Goal: Task Accomplishment & Management: Use online tool/utility

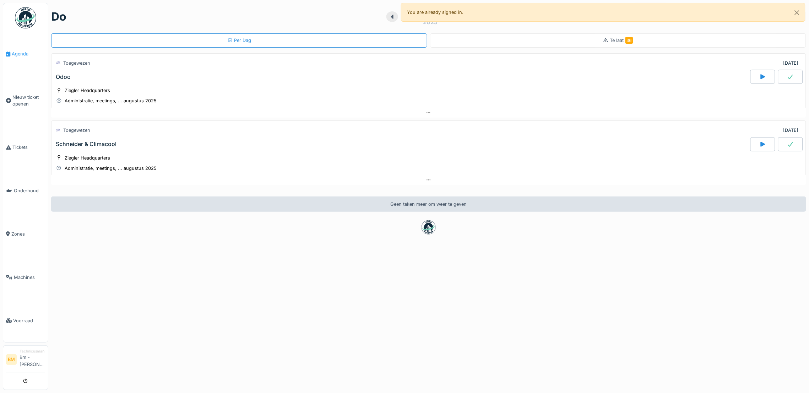
click at [25, 54] on span "Agenda" at bounding box center [28, 53] width 33 height 7
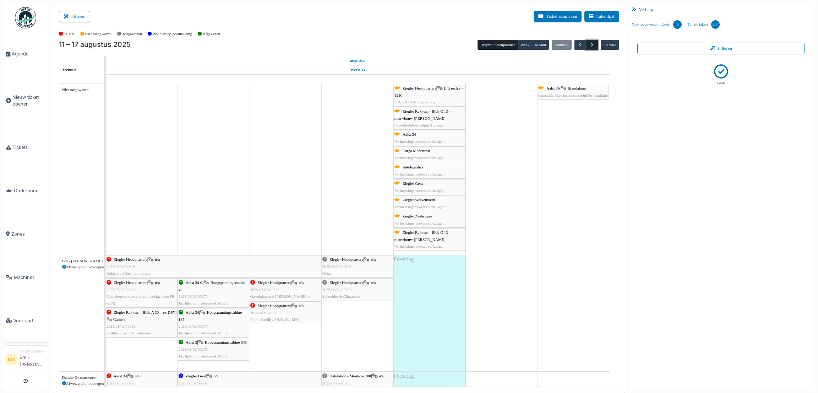
click at [588, 43] on button "button" at bounding box center [592, 45] width 12 height 10
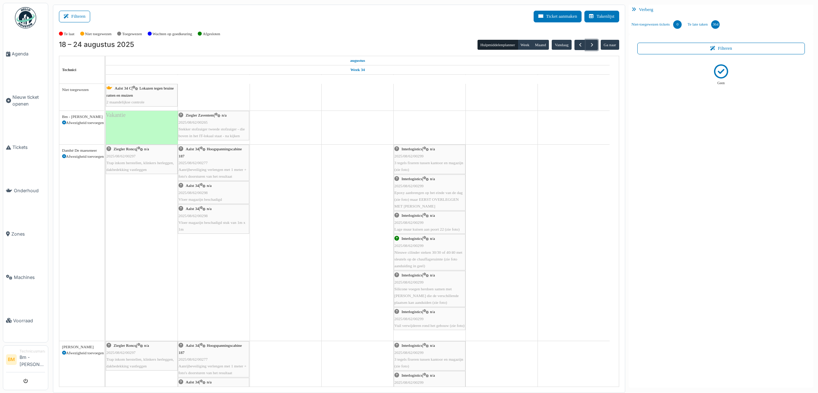
drag, startPoint x: 363, startPoint y: 185, endPoint x: 340, endPoint y: 153, distance: 39.4
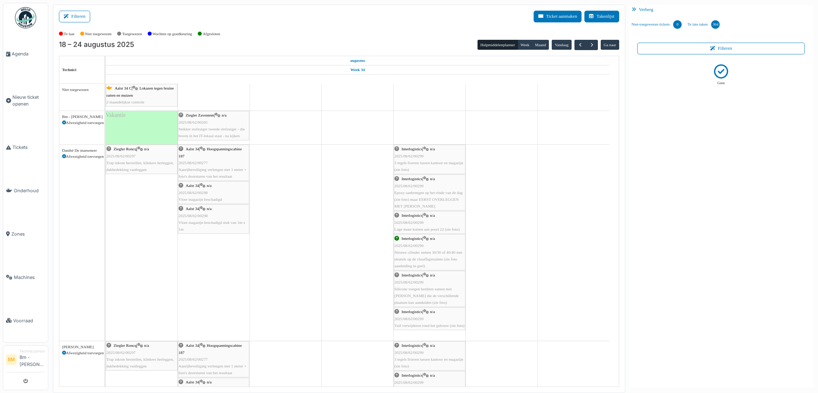
drag, startPoint x: 363, startPoint y: 131, endPoint x: 353, endPoint y: 121, distance: 13.6
